Goal: Transaction & Acquisition: Subscribe to service/newsletter

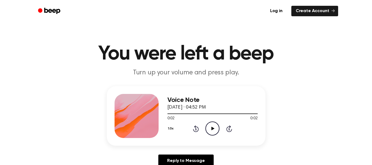
click at [208, 126] on icon "Play Audio" at bounding box center [212, 128] width 14 height 14
click at [215, 133] on icon "Play Audio" at bounding box center [212, 128] width 14 height 14
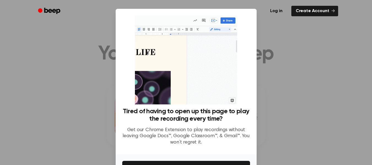
scroll to position [35, 0]
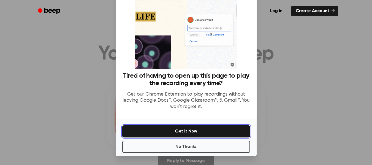
click at [199, 130] on button "Get It Now" at bounding box center [186, 131] width 128 height 12
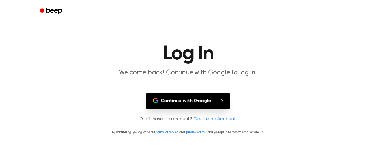
click at [185, 98] on button "Continue with Google" at bounding box center [187, 101] width 83 height 16
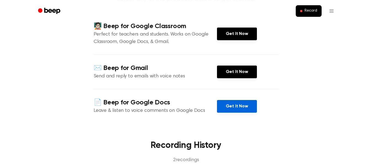
scroll to position [65, 0]
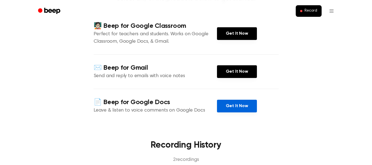
click at [234, 106] on link "Get It Now" at bounding box center [237, 106] width 40 height 13
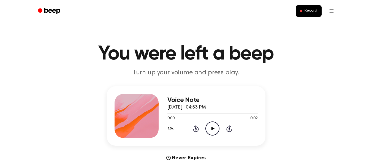
click at [295, 44] on h1 "You were left a beep" at bounding box center [186, 54] width 282 height 20
click at [211, 130] on icon "Play Audio" at bounding box center [212, 128] width 14 height 14
click at [209, 128] on icon "Play Audio" at bounding box center [212, 128] width 14 height 14
click at [215, 128] on icon "Play Audio" at bounding box center [212, 128] width 14 height 14
